Goal: Check status: Check status

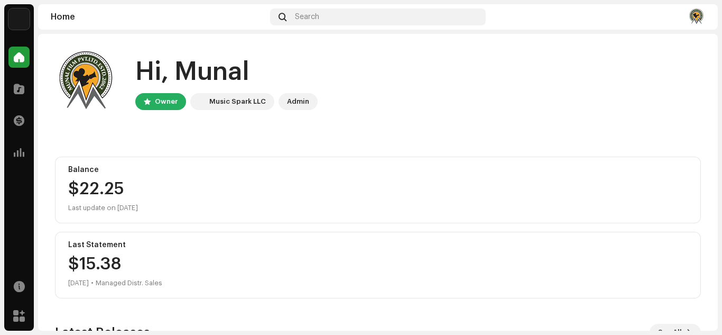
click at [102, 190] on div "$22.25" at bounding box center [378, 188] width 620 height 17
click at [21, 155] on span at bounding box center [19, 152] width 11 height 8
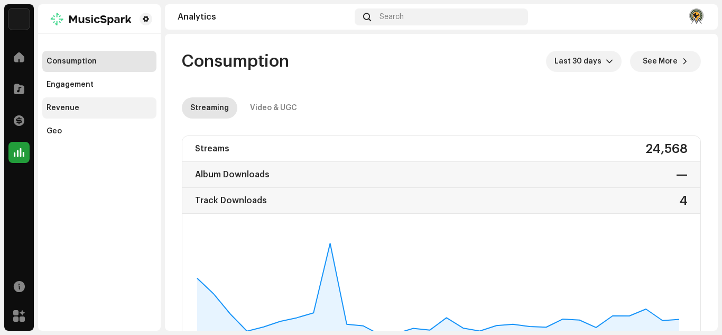
click at [77, 113] on div "Revenue" at bounding box center [99, 107] width 114 height 21
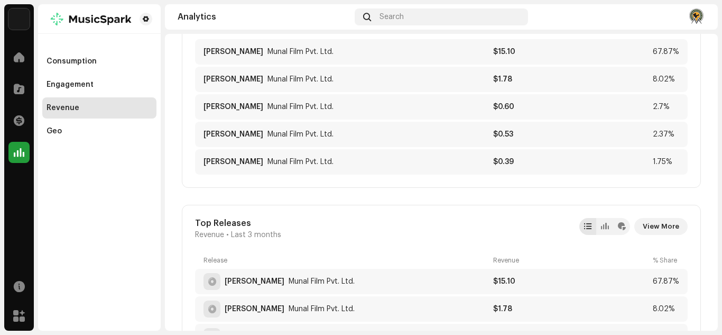
scroll to position [370, 0]
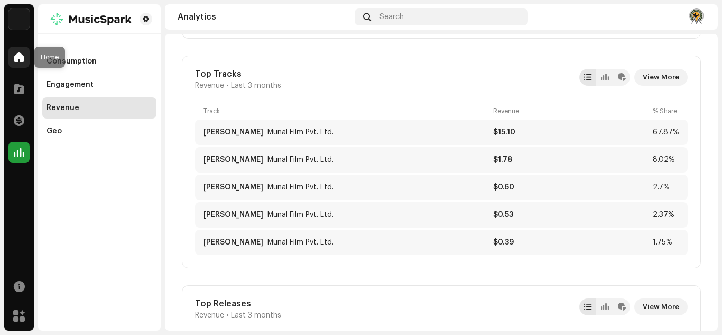
click at [23, 59] on span at bounding box center [19, 57] width 11 height 8
